Goal: Ask a question: Seek information or help from site administrators or community

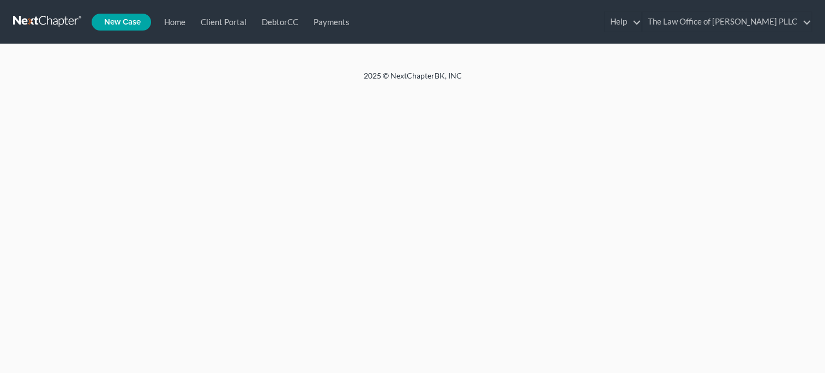
scroll to position [4, 0]
click at [0, 0] on link "Home" at bounding box center [0, 0] width 0 height 0
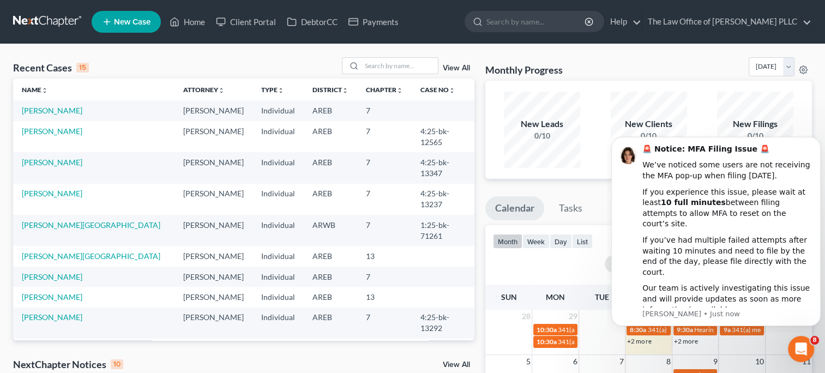
click at [454, 72] on div "View All" at bounding box center [408, 65] width 133 height 17
click at [454, 69] on link "View All" at bounding box center [456, 68] width 27 height 8
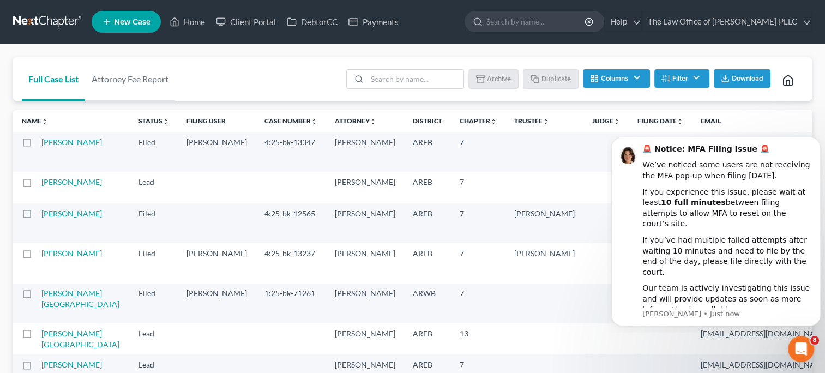
click at [256, 165] on td "4:25-bk-13347" at bounding box center [291, 152] width 70 height 40
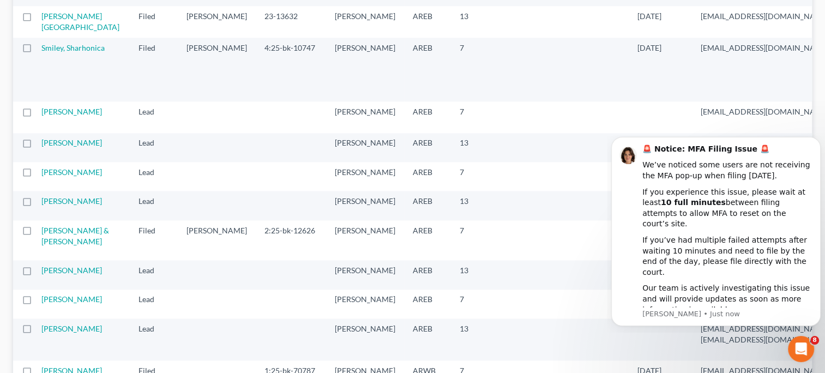
scroll to position [1382, 0]
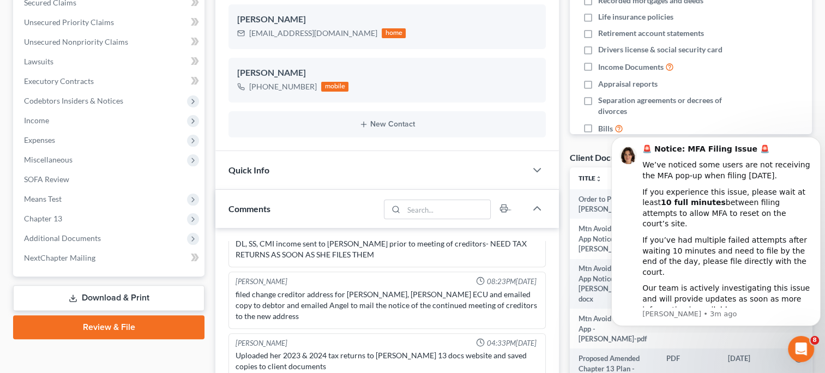
scroll to position [271, 0]
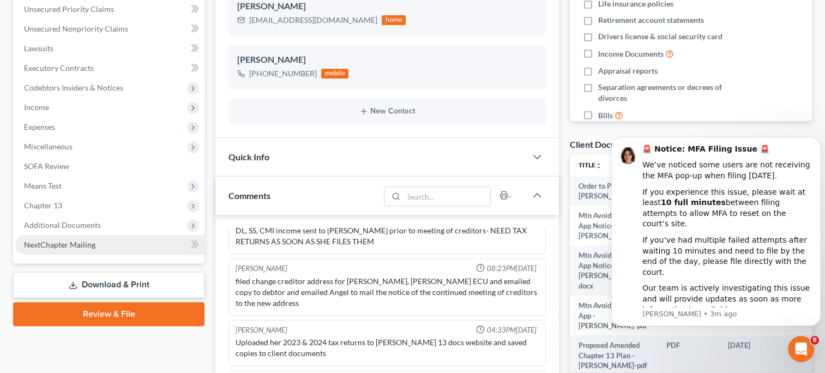
click at [97, 248] on link "NextChapter Mailing" at bounding box center [109, 245] width 189 height 20
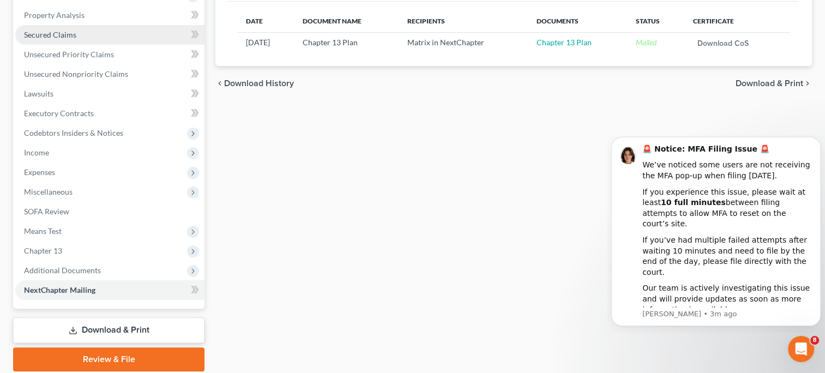
scroll to position [265, 0]
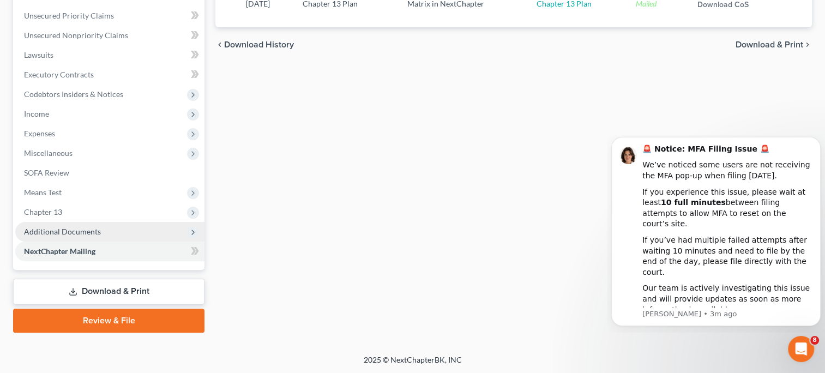
click at [89, 233] on span "Additional Documents" at bounding box center [62, 231] width 77 height 9
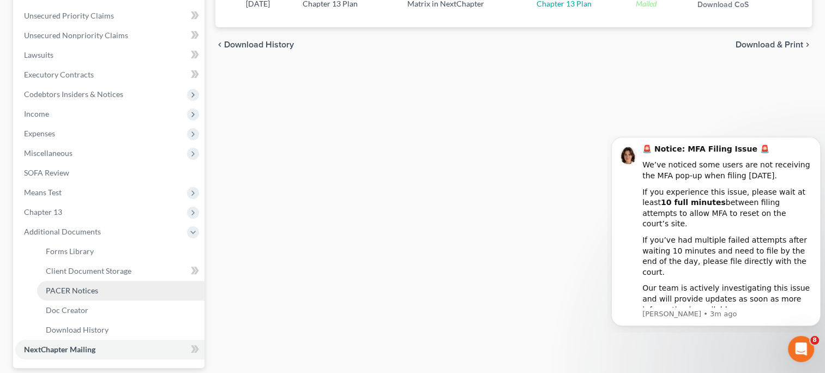
click at [93, 290] on span "PACER Notices" at bounding box center [72, 290] width 52 height 9
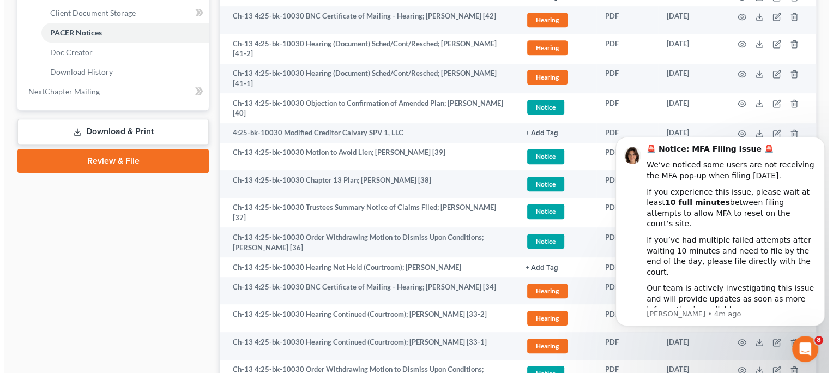
scroll to position [524, 0]
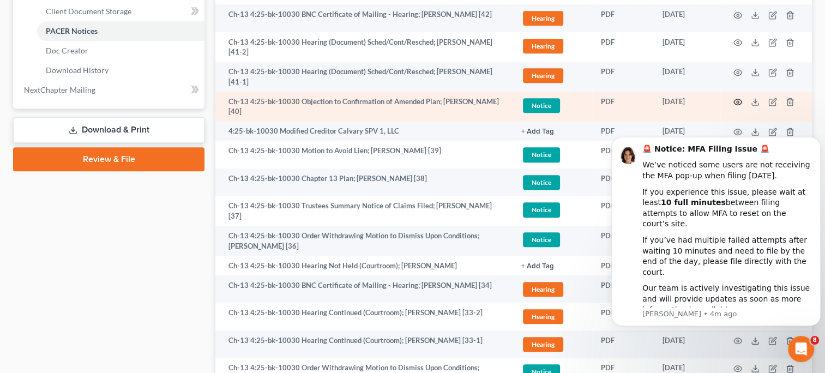
click at [734, 103] on icon "button" at bounding box center [738, 102] width 9 height 9
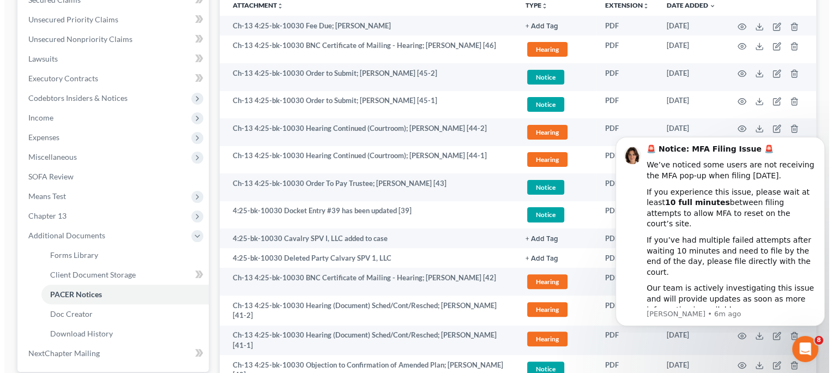
scroll to position [261, 0]
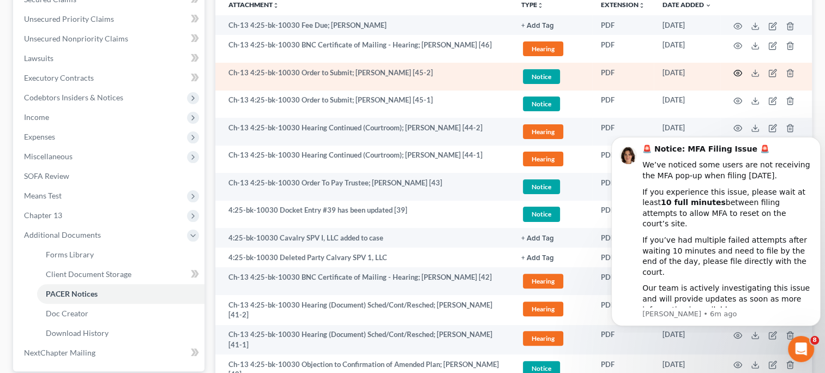
click at [736, 74] on icon "button" at bounding box center [738, 73] width 8 height 6
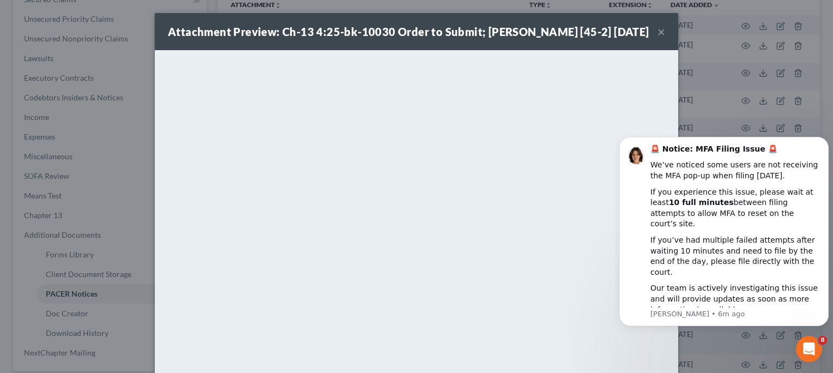
click at [659, 38] on button "×" at bounding box center [662, 31] width 8 height 13
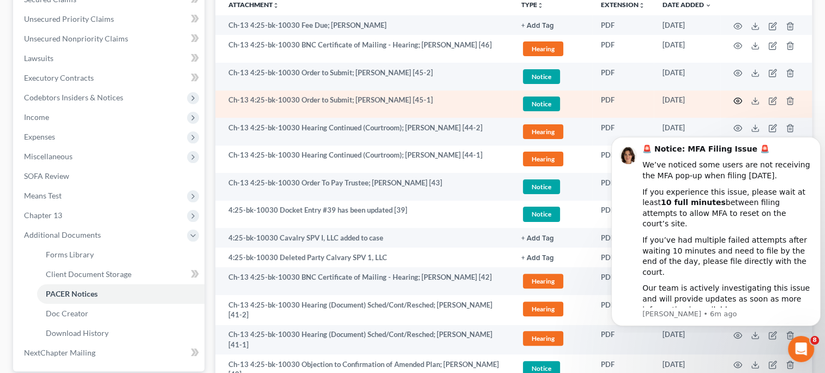
click at [739, 101] on icon "button" at bounding box center [738, 101] width 9 height 9
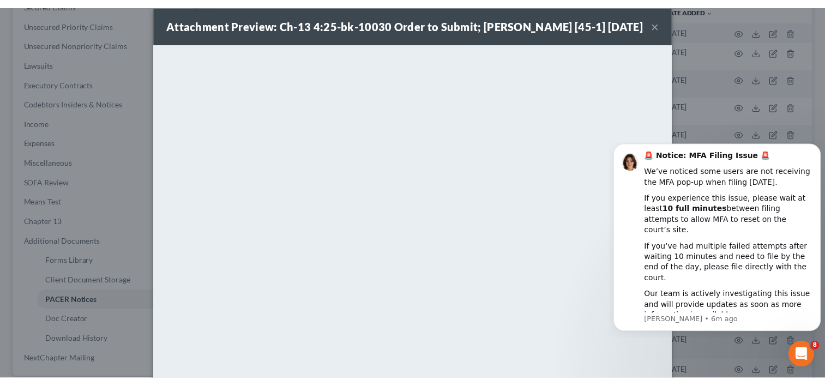
scroll to position [12, 0]
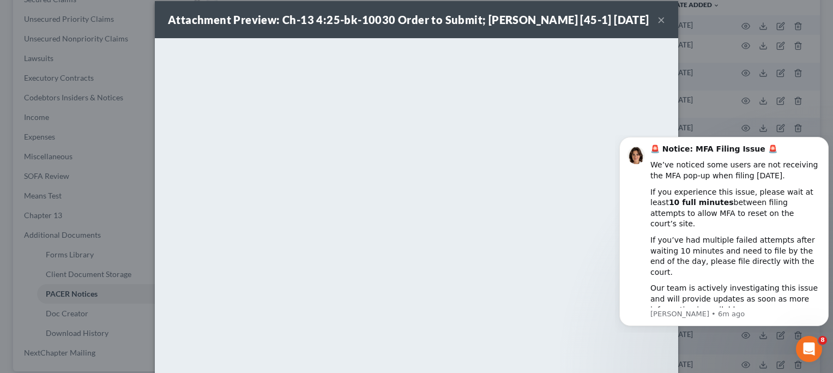
click at [658, 26] on button "×" at bounding box center [662, 19] width 8 height 13
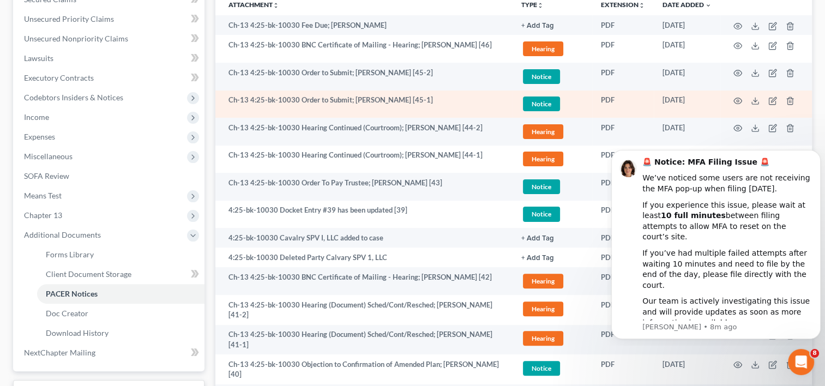
scroll to position [291, 0]
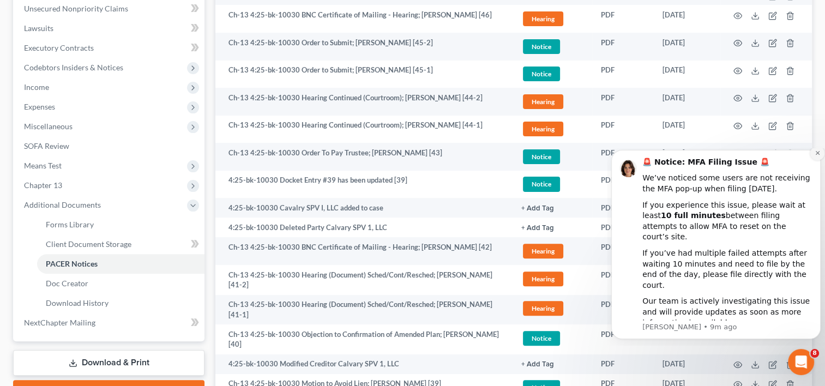
click at [816, 155] on icon "Dismiss notification" at bounding box center [817, 153] width 4 height 4
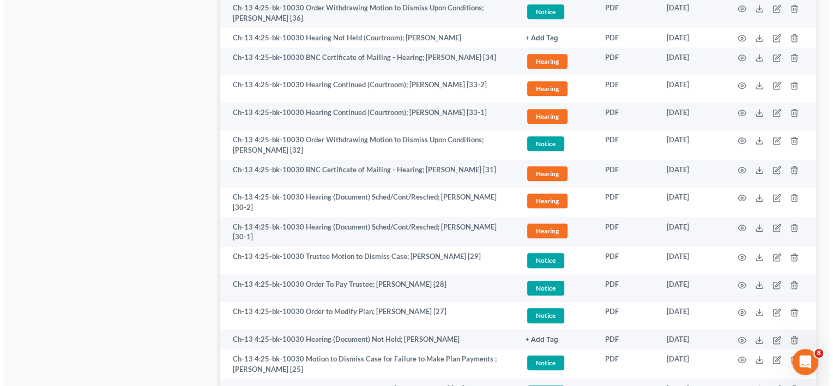
scroll to position [771, 0]
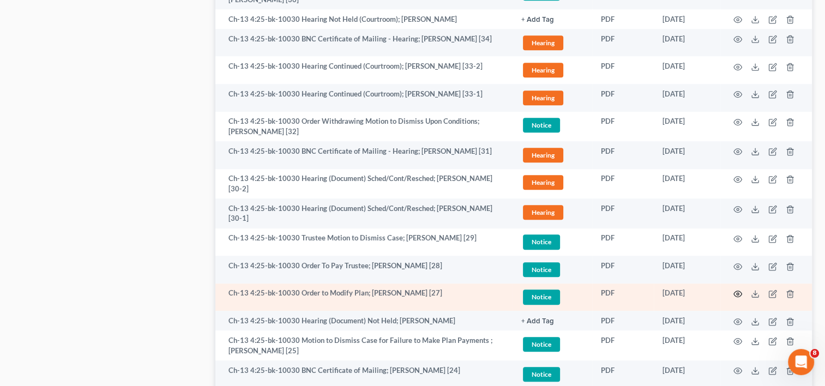
click at [740, 295] on icon "button" at bounding box center [738, 294] width 9 height 9
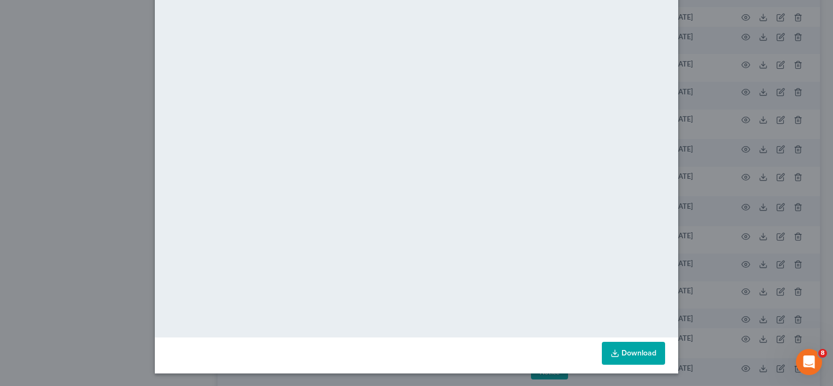
scroll to position [0, 0]
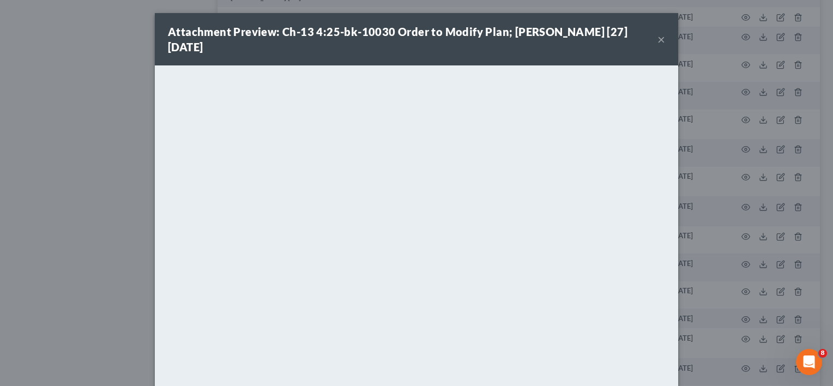
click at [658, 39] on button "×" at bounding box center [662, 39] width 8 height 13
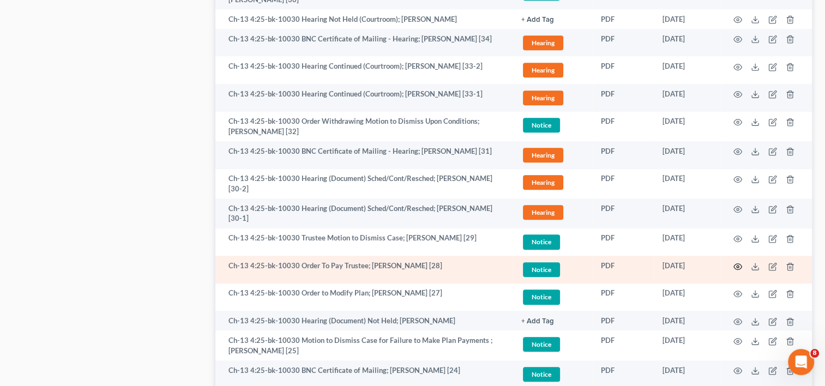
click at [735, 264] on icon "button" at bounding box center [738, 266] width 9 height 9
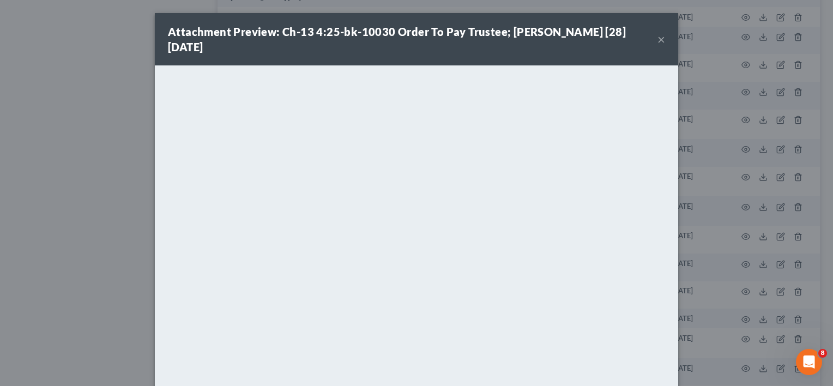
click at [658, 46] on button "×" at bounding box center [662, 39] width 8 height 13
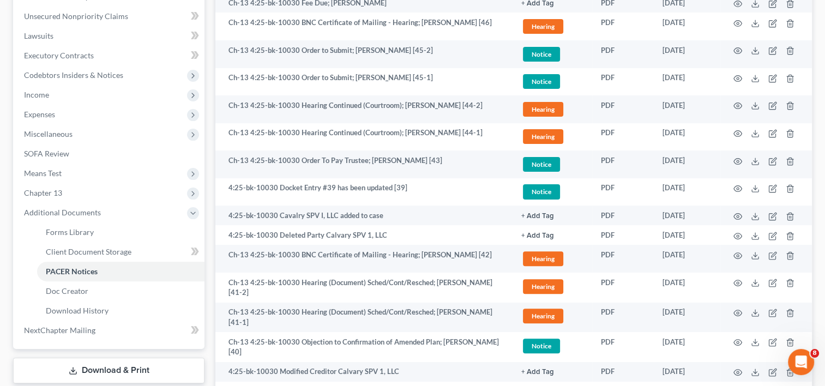
scroll to position [284, 0]
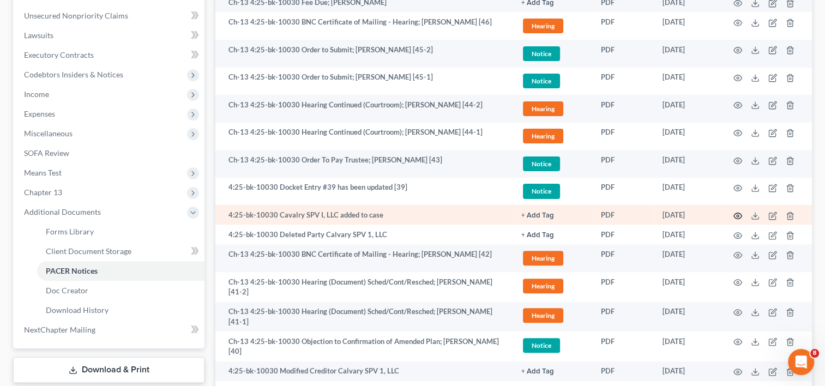
click at [737, 214] on icon "button" at bounding box center [738, 216] width 9 height 9
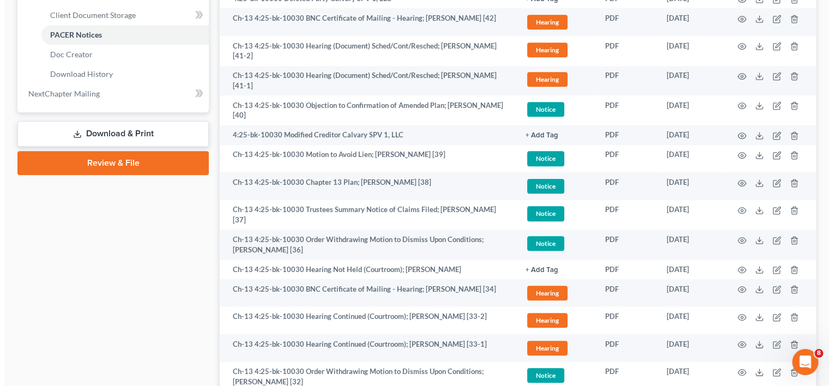
scroll to position [521, 0]
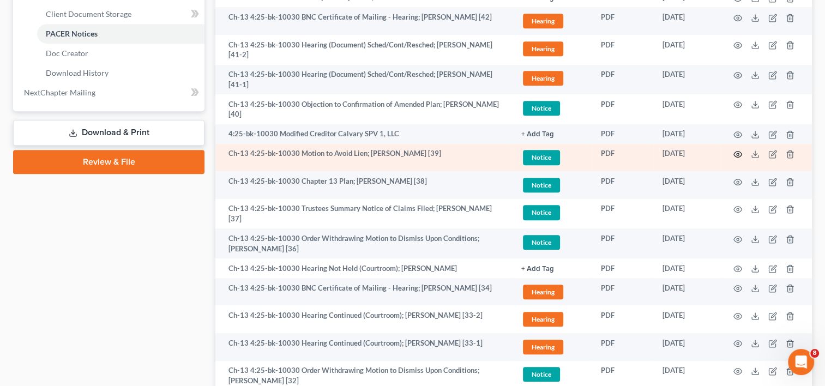
click at [739, 155] on icon "button" at bounding box center [738, 154] width 9 height 9
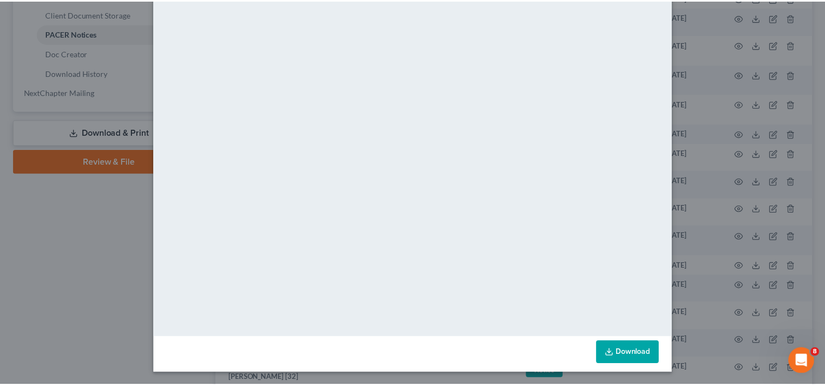
scroll to position [0, 0]
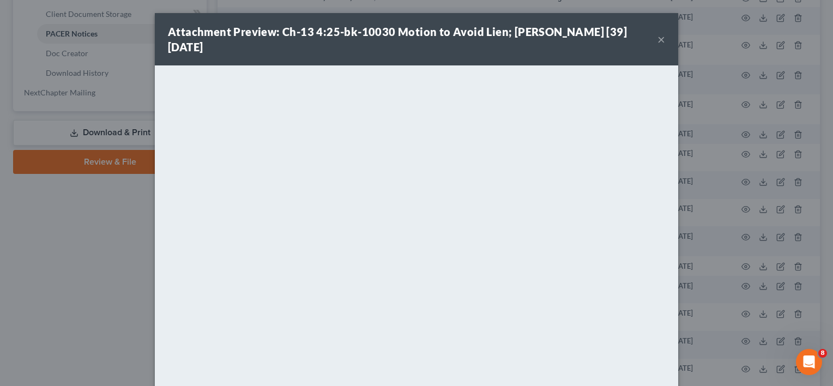
click at [661, 43] on button "×" at bounding box center [662, 39] width 8 height 13
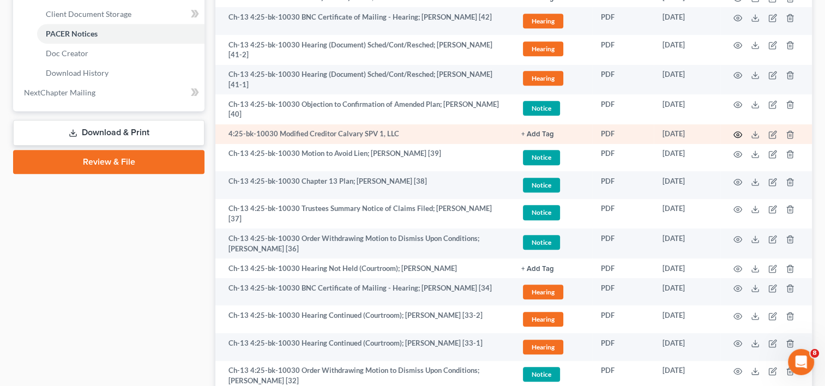
click at [737, 132] on icon "button" at bounding box center [738, 135] width 8 height 6
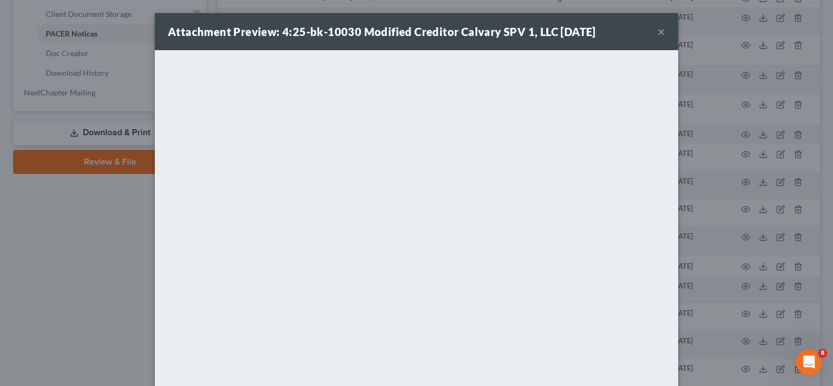
click at [660, 35] on button "×" at bounding box center [662, 31] width 8 height 13
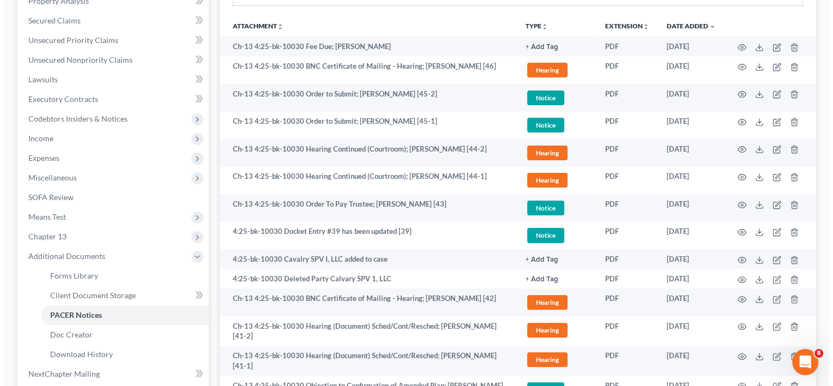
scroll to position [238, 0]
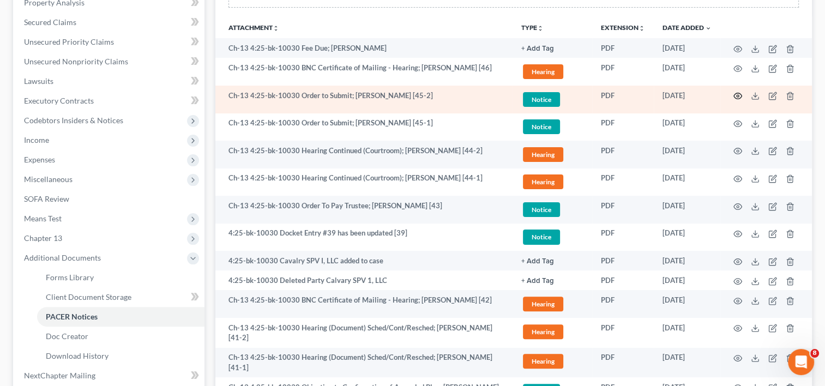
click at [738, 95] on icon "button" at bounding box center [738, 96] width 9 height 9
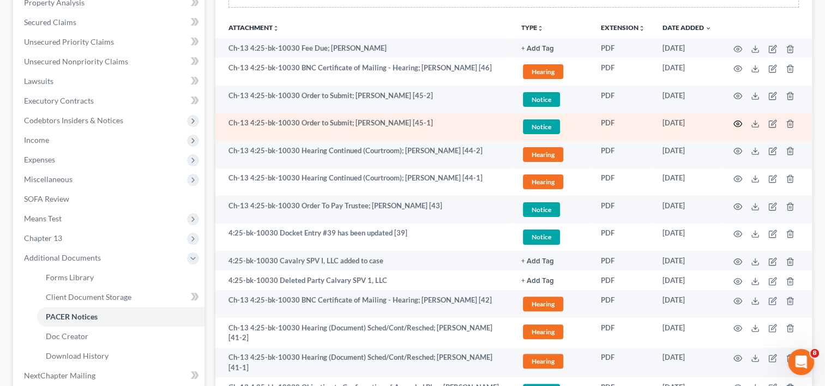
click at [737, 124] on icon "button" at bounding box center [738, 123] width 9 height 9
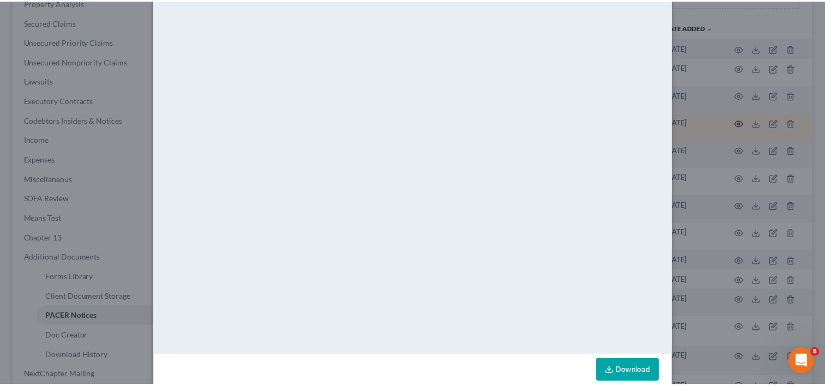
scroll to position [0, 0]
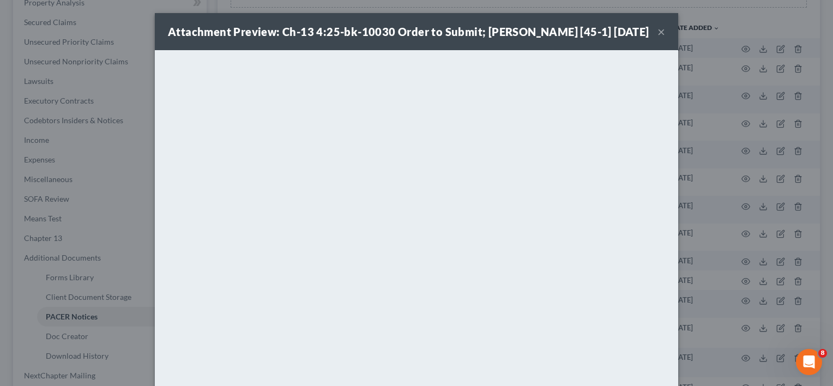
click at [658, 36] on button "×" at bounding box center [662, 31] width 8 height 13
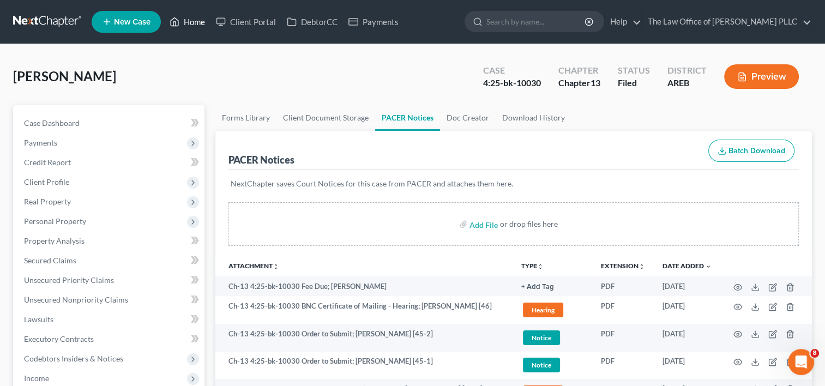
click at [195, 29] on link "Home" at bounding box center [187, 22] width 46 height 20
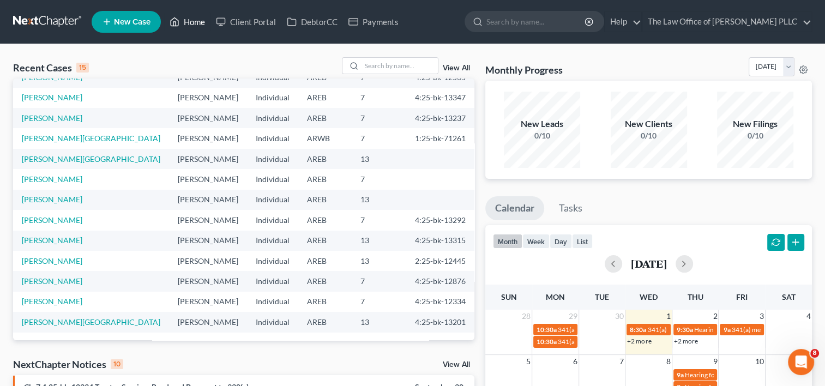
scroll to position [75, 0]
click at [457, 70] on link "View All" at bounding box center [456, 68] width 27 height 8
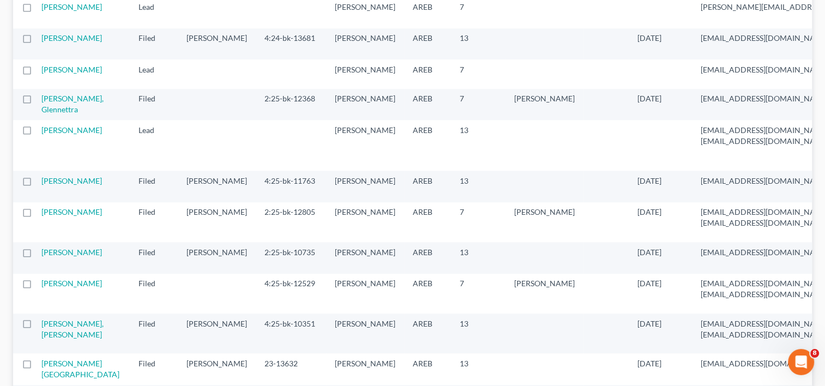
scroll to position [1065, 0]
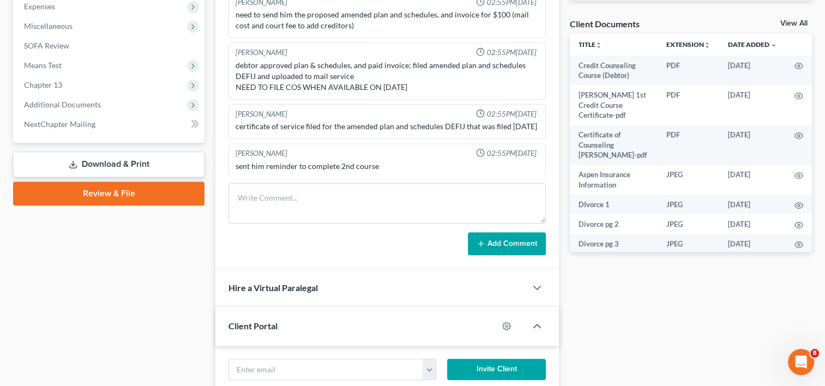
scroll to position [392, 0]
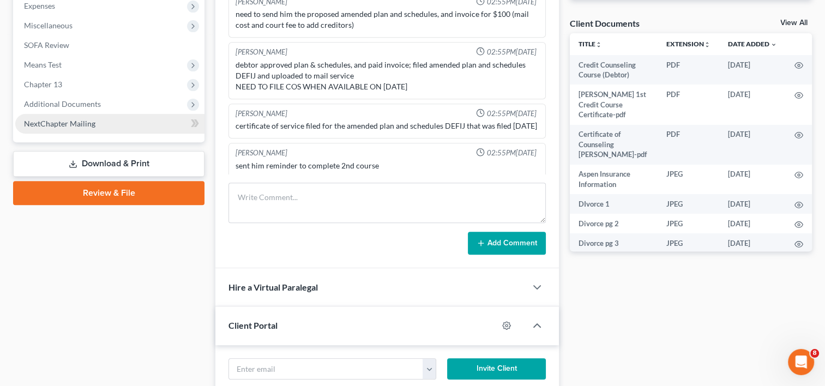
click at [91, 127] on span "NextChapter Mailing" at bounding box center [59, 123] width 71 height 9
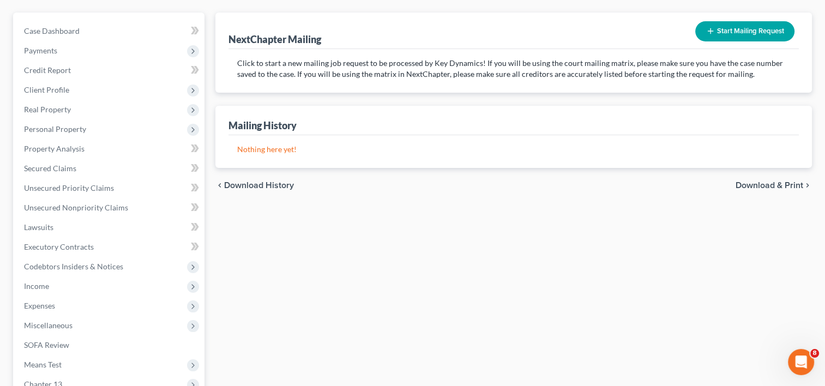
scroll to position [251, 0]
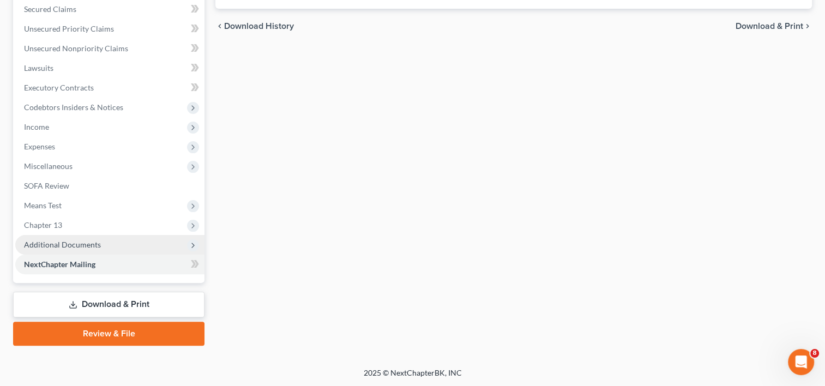
click at [79, 244] on span "Additional Documents" at bounding box center [62, 244] width 77 height 9
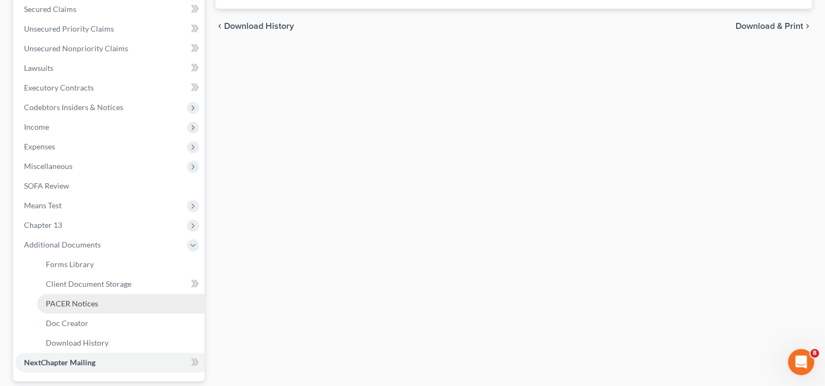
click at [95, 306] on span "PACER Notices" at bounding box center [72, 303] width 52 height 9
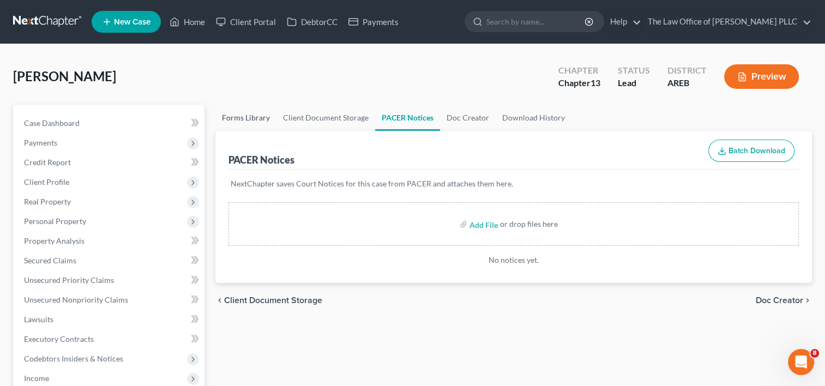
click at [253, 122] on link "Forms Library" at bounding box center [245, 118] width 61 height 26
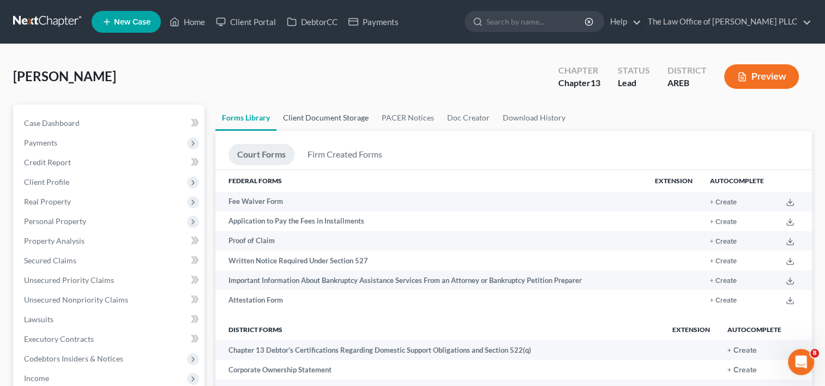
click at [331, 119] on link "Client Document Storage" at bounding box center [326, 118] width 99 height 26
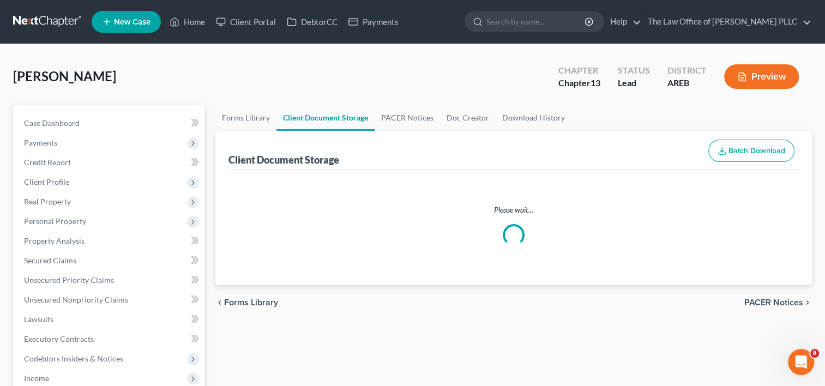
select select "0"
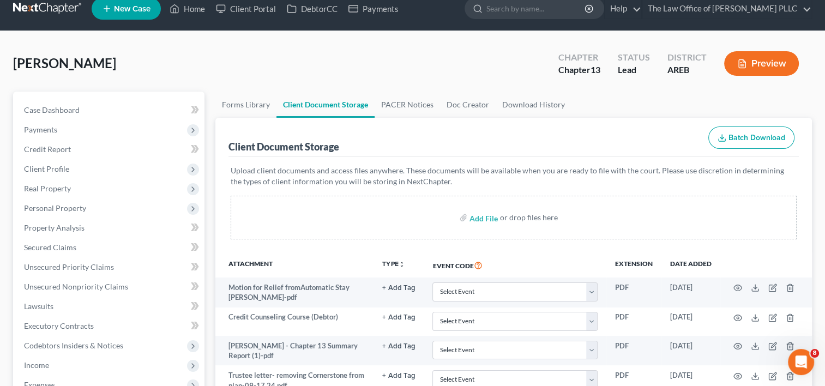
scroll to position [19, 0]
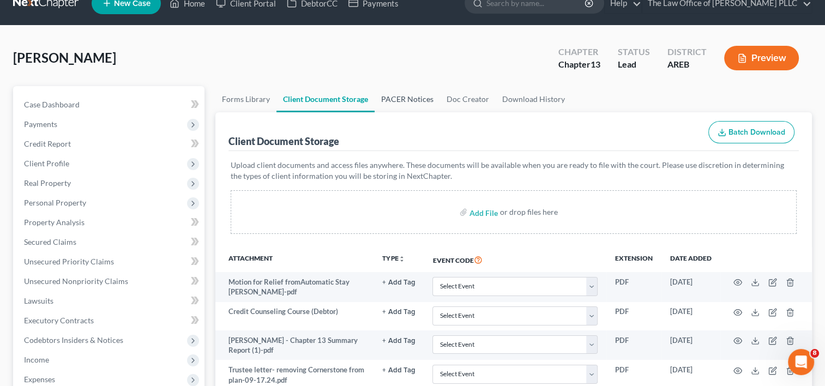
click at [401, 110] on link "PACER Notices" at bounding box center [407, 99] width 65 height 26
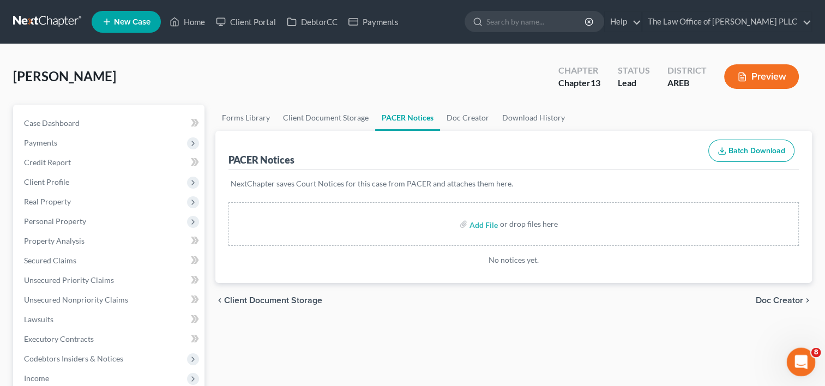
click at [796, 356] on icon "Open Intercom Messenger" at bounding box center [800, 361] width 18 height 18
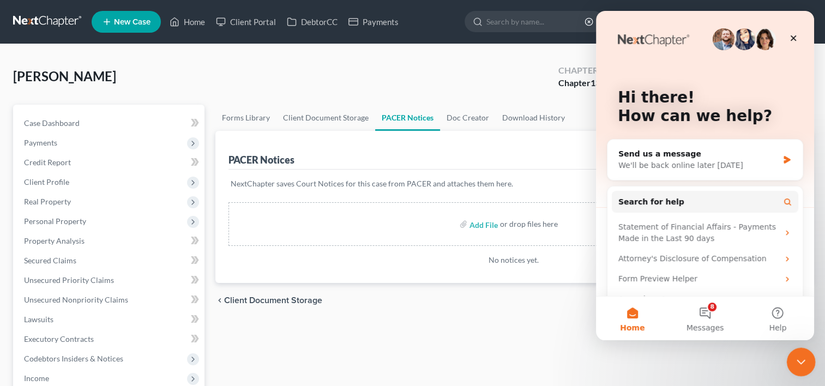
click at [705, 315] on button "8 Messages" at bounding box center [705, 319] width 73 height 44
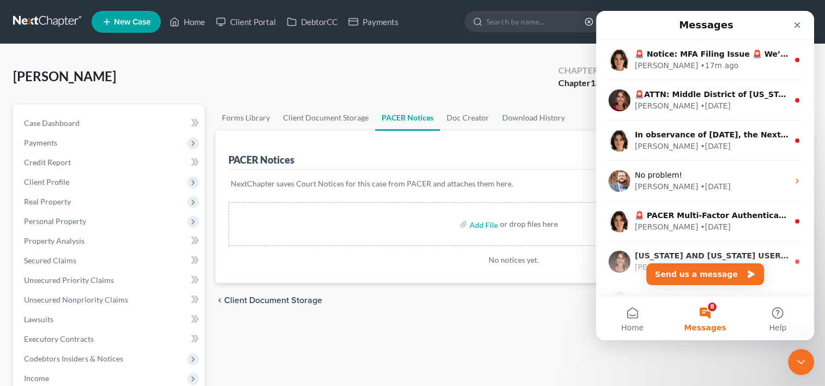
click at [700, 281] on button "Send us a message" at bounding box center [705, 274] width 118 height 22
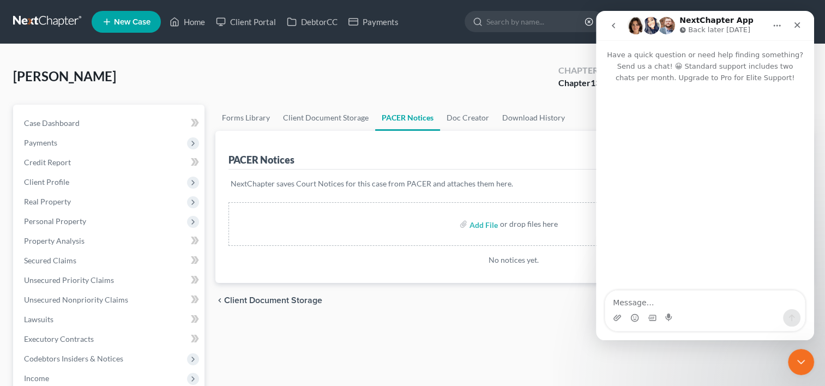
type textarea "W"
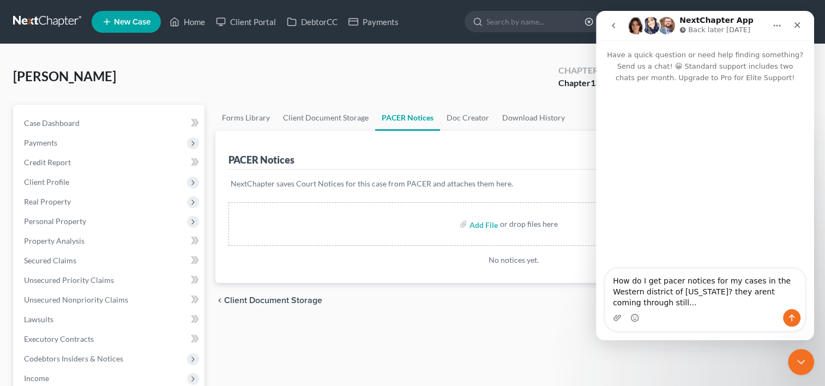
type textarea "How do I get pacer notices for my cases in the Western district of [US_STATE]? …"
click at [791, 325] on button "Send a message…" at bounding box center [791, 317] width 17 height 17
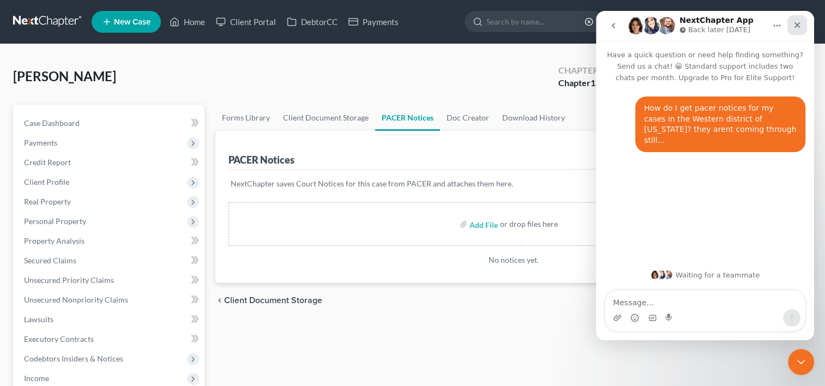
click at [794, 22] on icon "Close" at bounding box center [797, 25] width 9 height 9
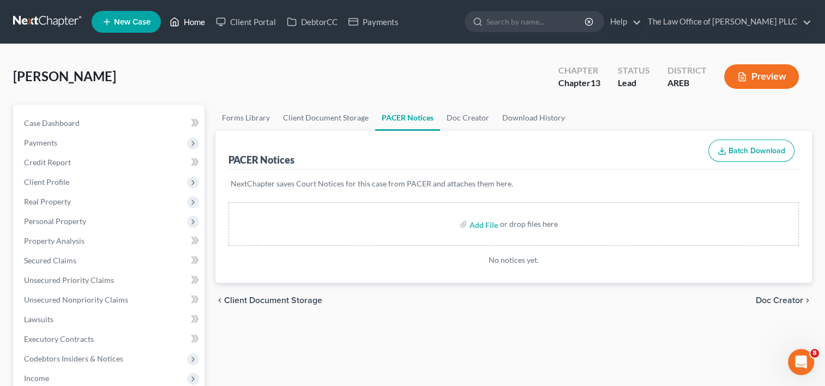
click at [189, 21] on link "Home" at bounding box center [187, 22] width 46 height 20
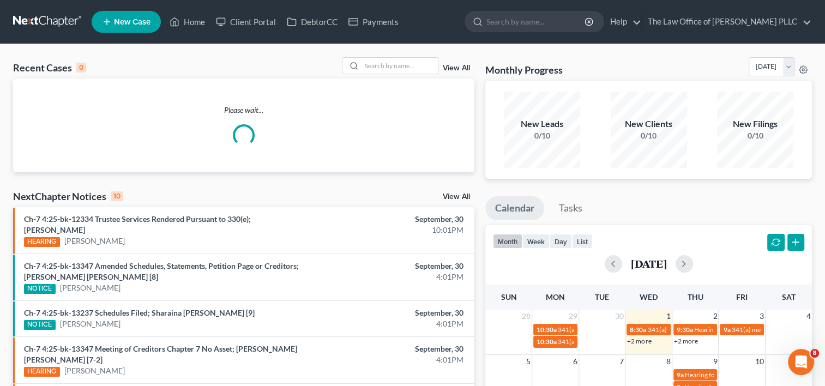
click at [467, 65] on link "View All" at bounding box center [456, 68] width 27 height 8
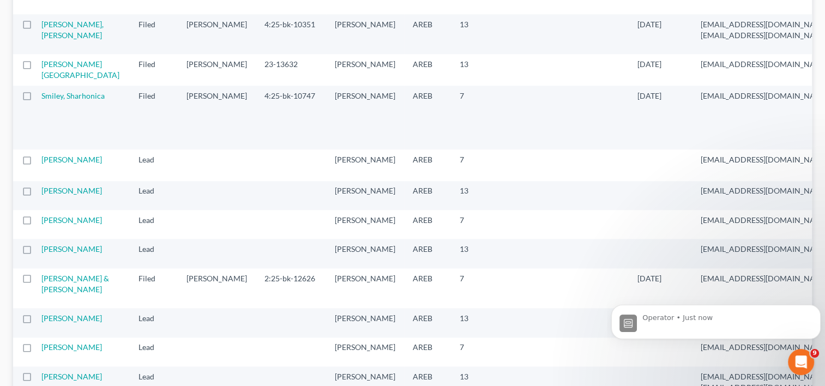
scroll to position [2267, 0]
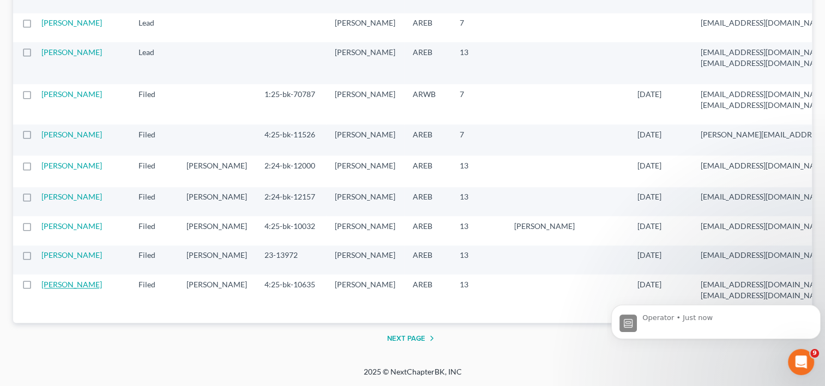
click at [53, 280] on link "[PERSON_NAME]" at bounding box center [71, 284] width 61 height 9
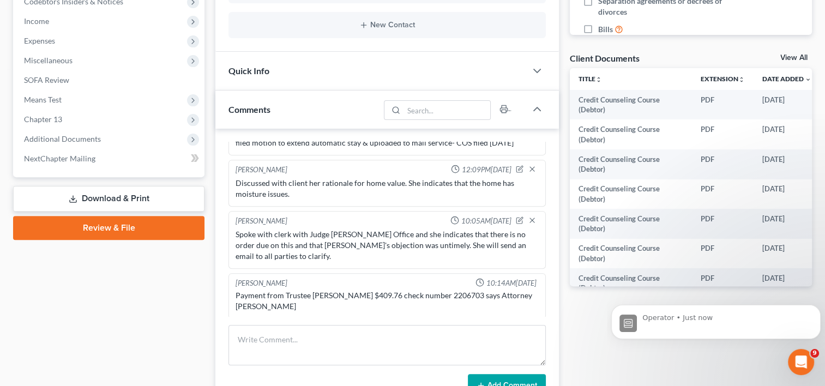
scroll to position [362, 0]
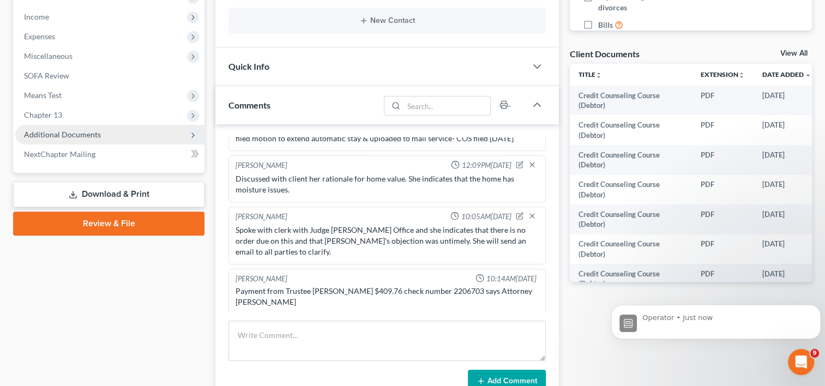
click at [82, 135] on span "Additional Documents" at bounding box center [62, 134] width 77 height 9
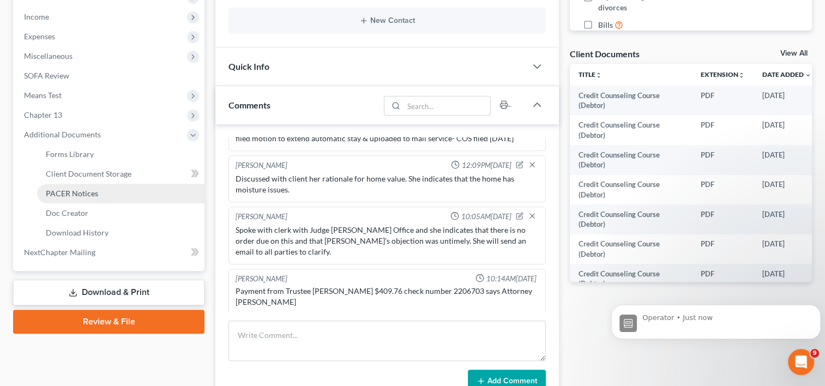
click at [85, 195] on span "PACER Notices" at bounding box center [72, 193] width 52 height 9
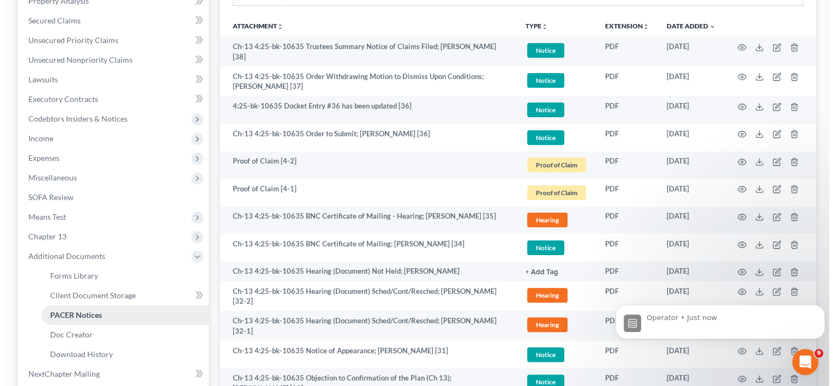
scroll to position [243, 0]
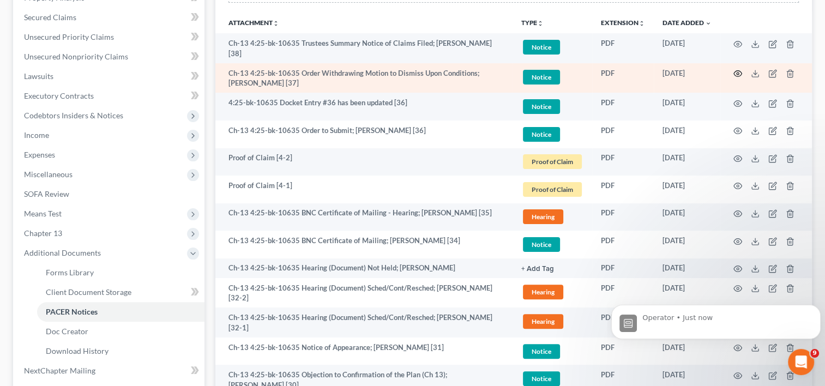
click at [735, 72] on icon "button" at bounding box center [738, 74] width 8 height 6
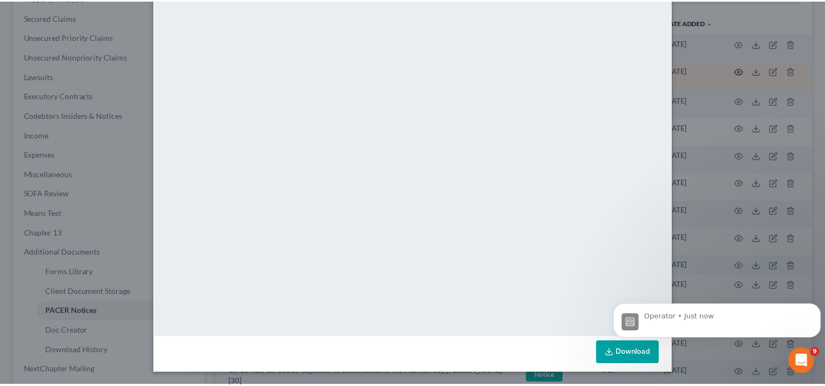
scroll to position [11, 0]
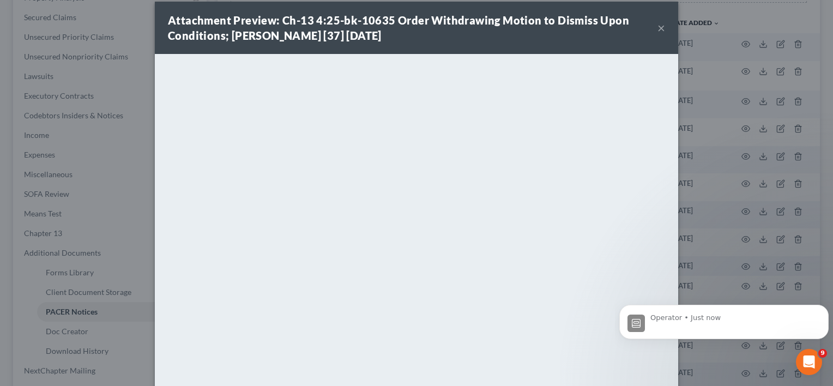
click at [659, 26] on button "×" at bounding box center [662, 27] width 8 height 13
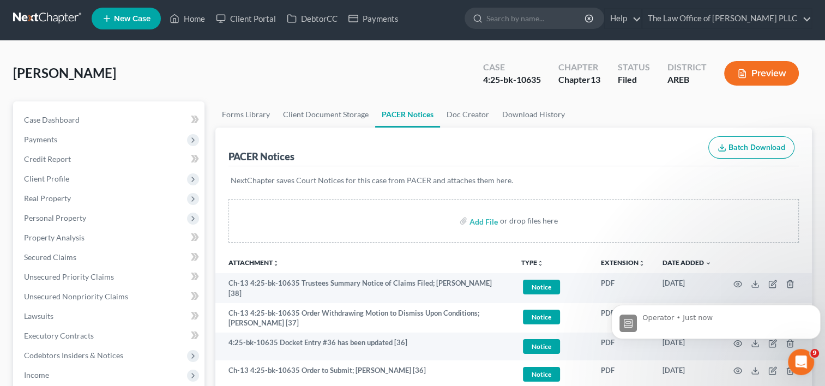
scroll to position [0, 0]
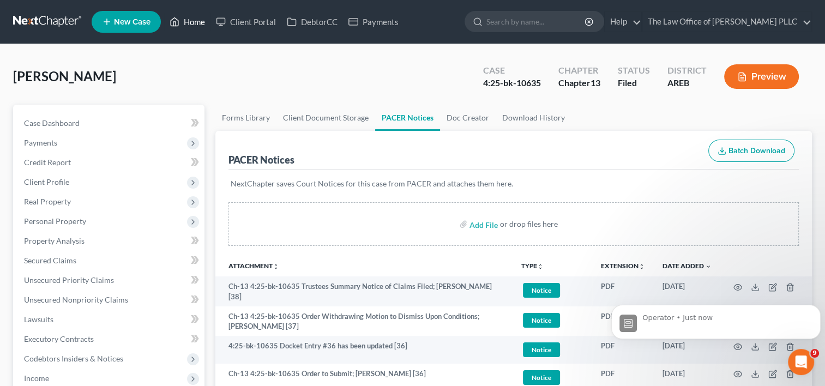
click at [195, 27] on link "Home" at bounding box center [187, 22] width 46 height 20
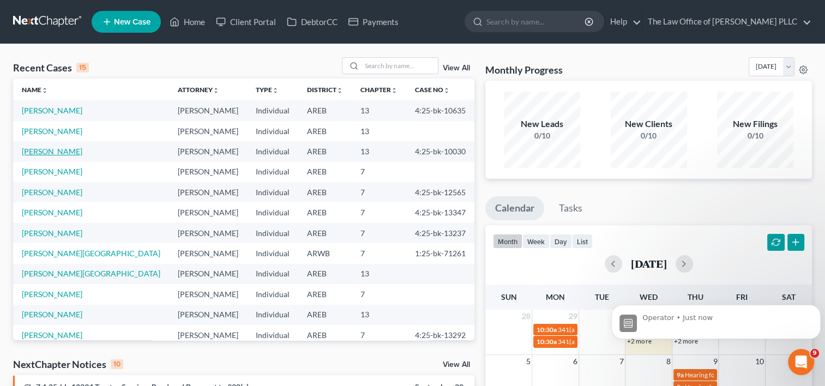
click at [65, 155] on link "[PERSON_NAME]" at bounding box center [52, 151] width 61 height 9
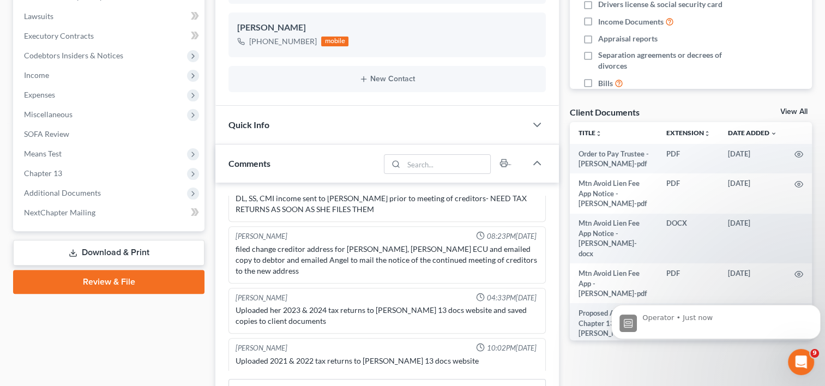
scroll to position [304, 0]
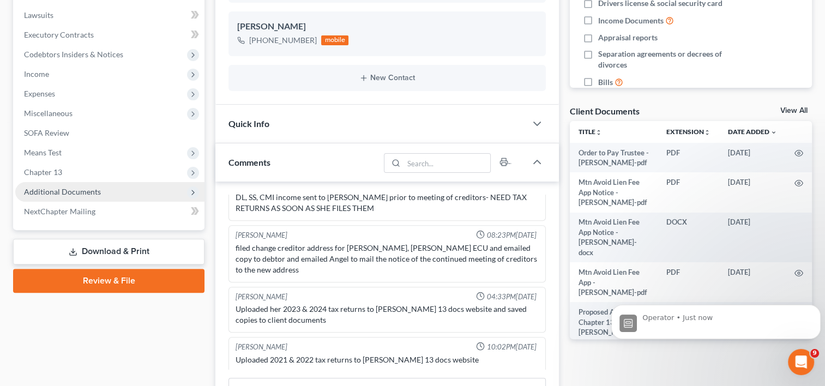
click at [80, 195] on span "Additional Documents" at bounding box center [62, 191] width 77 height 9
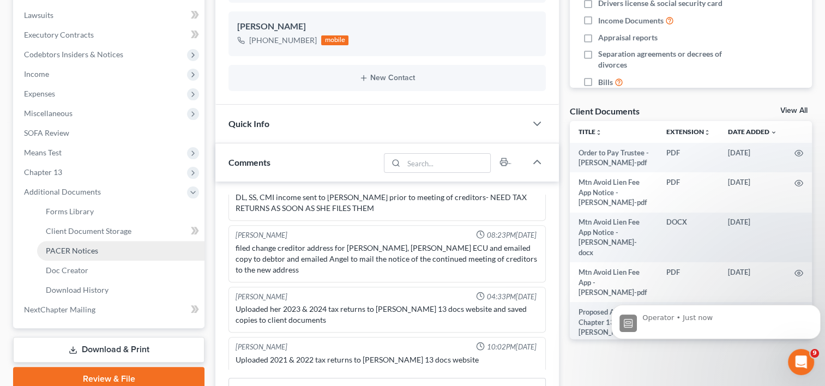
click at [83, 255] on link "PACER Notices" at bounding box center [120, 251] width 167 height 20
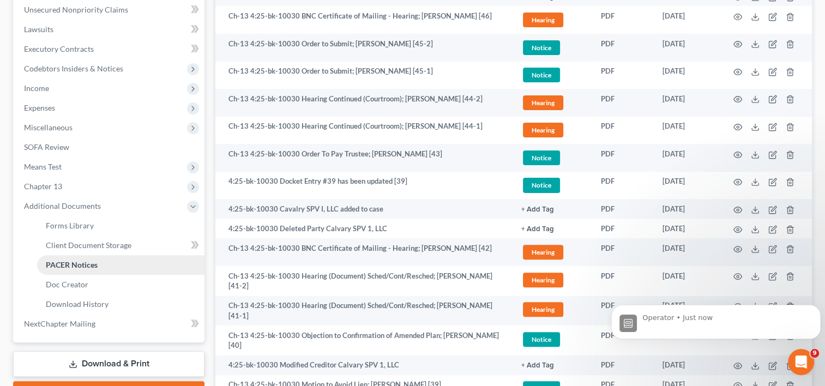
scroll to position [298, 0]
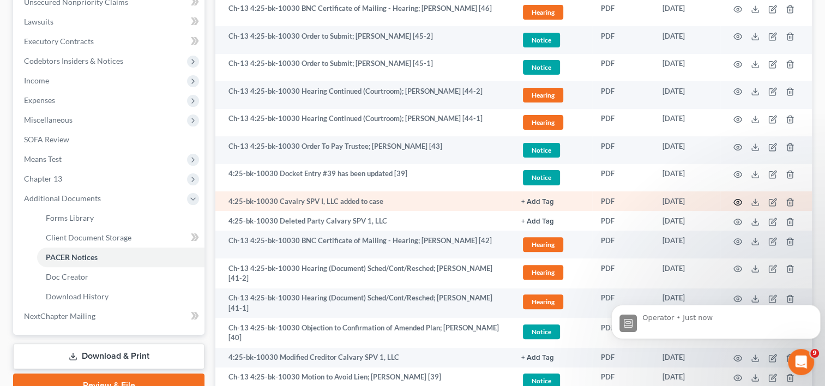
click at [735, 201] on icon "button" at bounding box center [738, 202] width 9 height 9
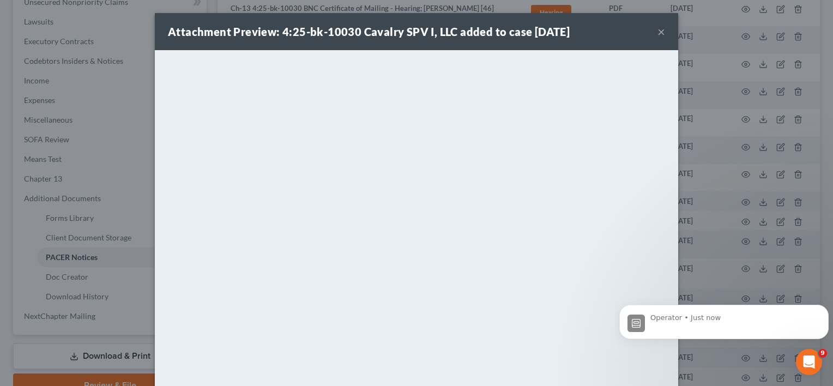
click at [660, 30] on button "×" at bounding box center [662, 31] width 8 height 13
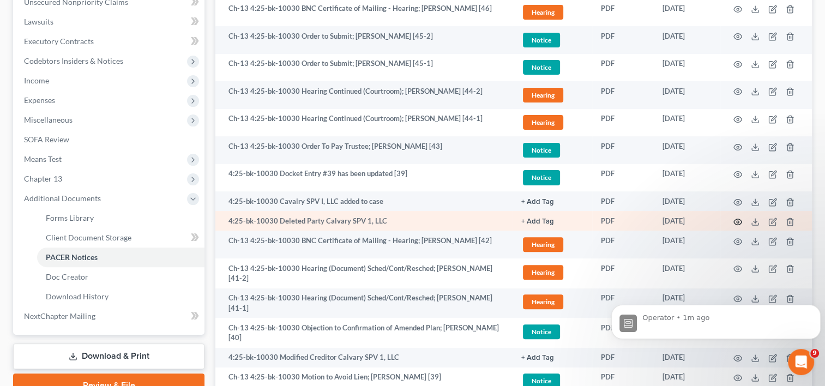
click at [737, 221] on circle "button" at bounding box center [738, 222] width 2 height 2
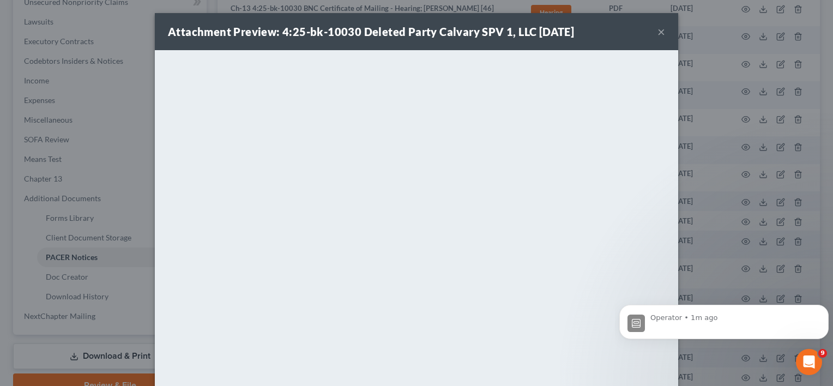
click at [659, 35] on button "×" at bounding box center [662, 31] width 8 height 13
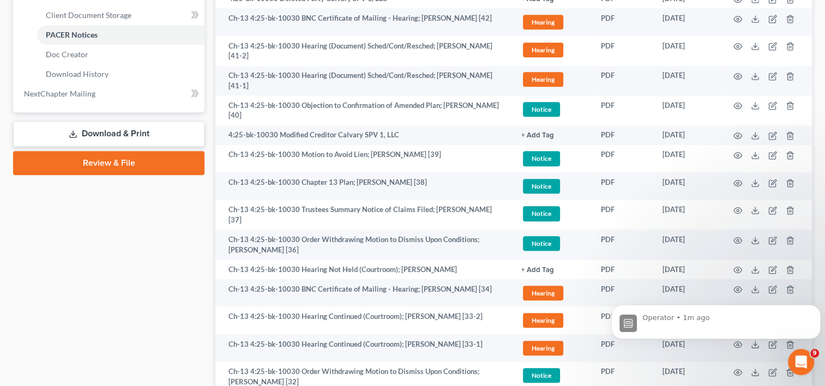
scroll to position [521, 0]
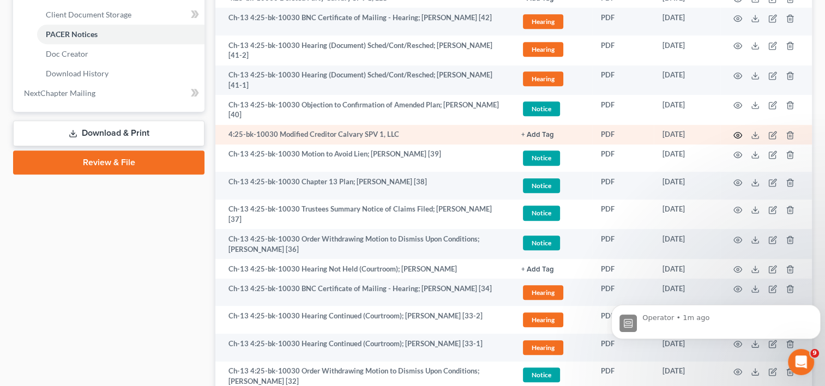
click at [737, 134] on icon "button" at bounding box center [738, 135] width 9 height 9
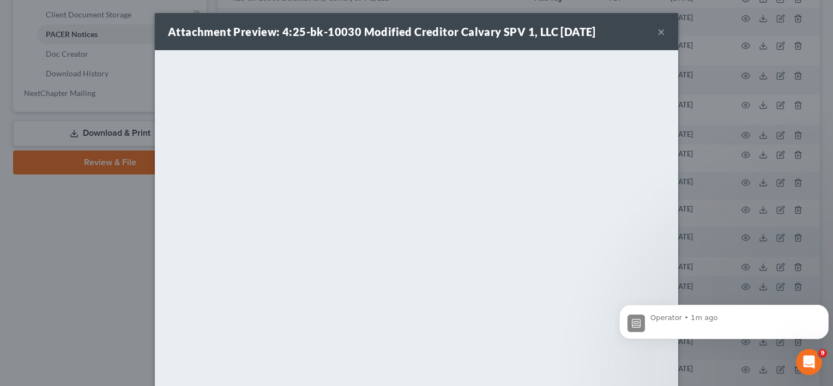
click at [658, 33] on button "×" at bounding box center [662, 31] width 8 height 13
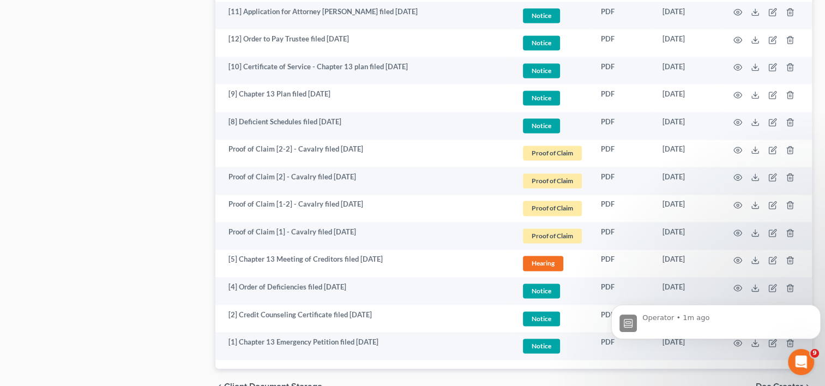
scroll to position [1688, 0]
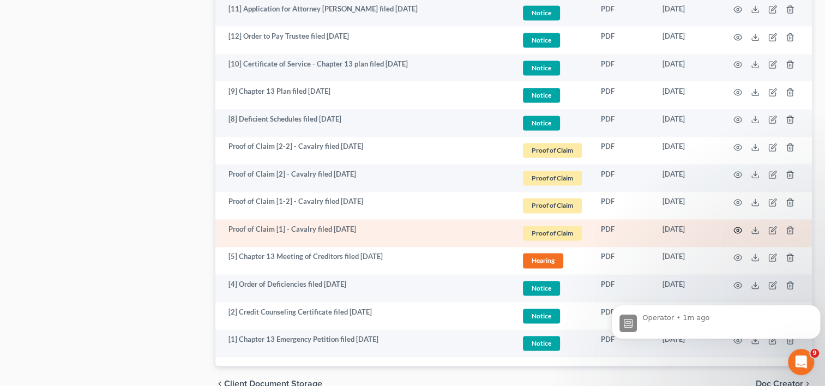
click at [737, 229] on icon "button" at bounding box center [738, 230] width 9 height 9
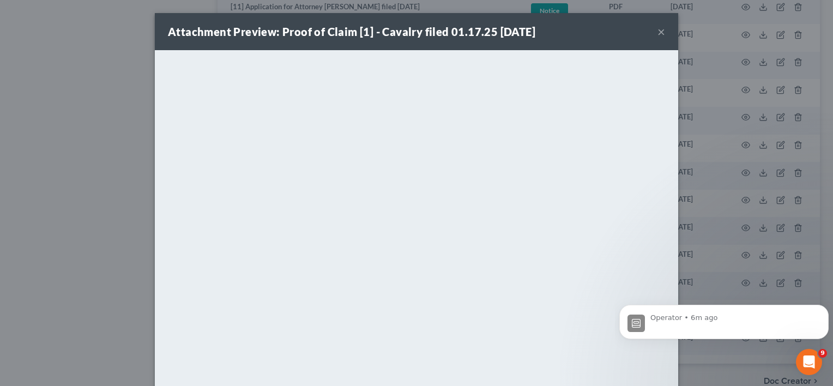
click at [659, 35] on button "×" at bounding box center [662, 31] width 8 height 13
